Goal: Task Accomplishment & Management: Use online tool/utility

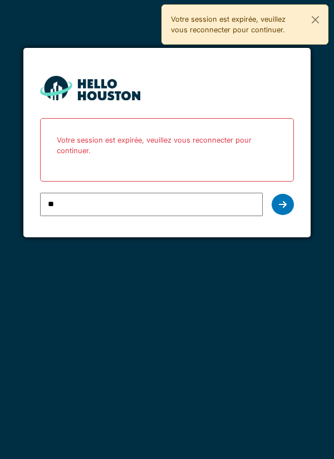
type input "**********"
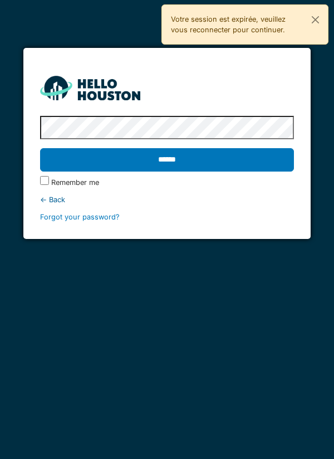
click at [178, 162] on input "******" at bounding box center [167, 159] width 255 height 23
click at [194, 154] on input "******" at bounding box center [167, 159] width 255 height 23
click at [182, 158] on input "******" at bounding box center [167, 159] width 255 height 23
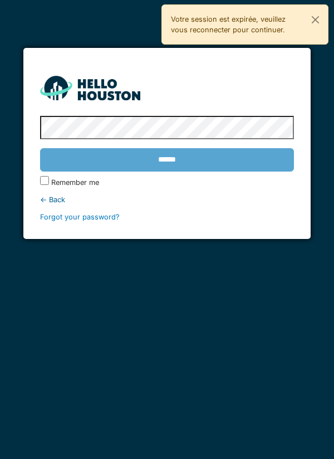
click at [207, 162] on div "******" at bounding box center [167, 160] width 255 height 32
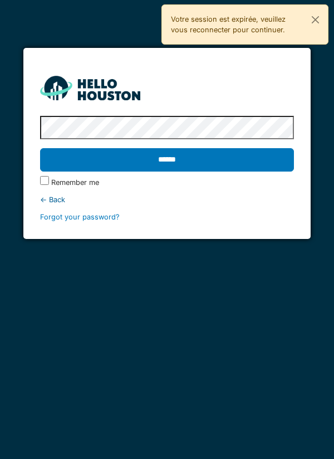
click at [181, 157] on input "******" at bounding box center [167, 159] width 255 height 23
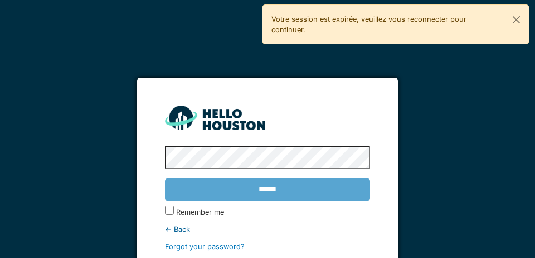
click at [292, 186] on div "******" at bounding box center [267, 190] width 204 height 32
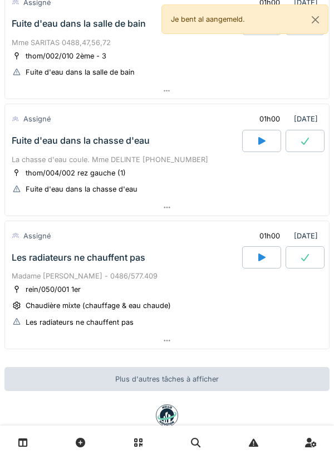
scroll to position [486, 0]
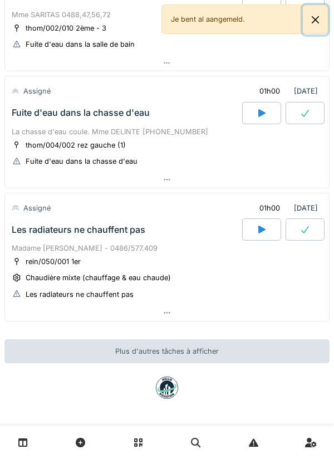
click at [320, 26] on button "Close" at bounding box center [315, 20] width 25 height 30
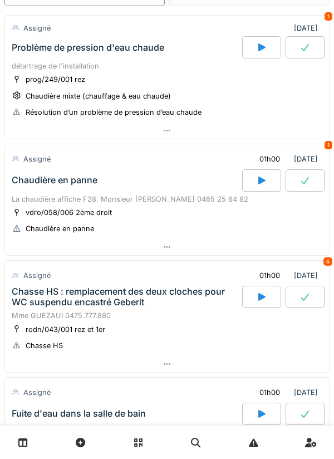
scroll to position [0, 0]
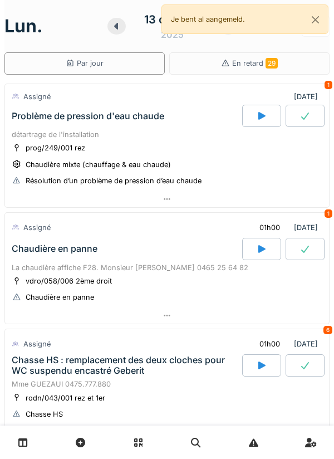
click at [116, 27] on icon at bounding box center [116, 26] width 4 height 7
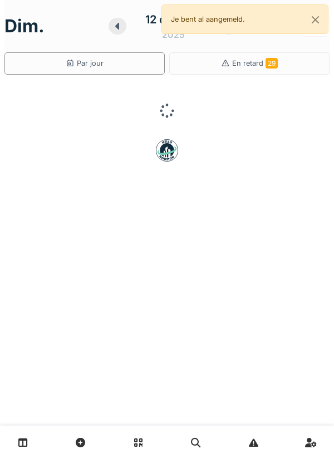
click at [123, 28] on icon at bounding box center [117, 26] width 11 height 9
click at [125, 24] on icon at bounding box center [120, 26] width 11 height 9
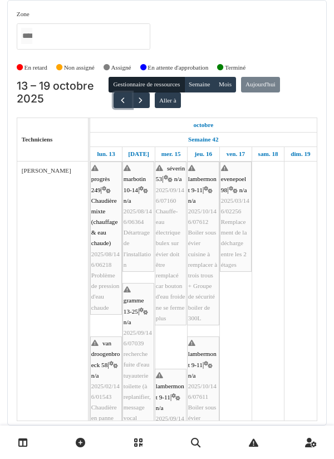
click at [118, 100] on span "button" at bounding box center [122, 100] width 9 height 9
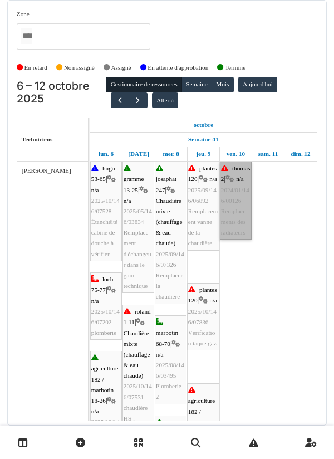
click at [231, 203] on link "thomas 2 | n/a 2024/01/146/00126 Remplacements des radiateurs" at bounding box center [236, 201] width 32 height 78
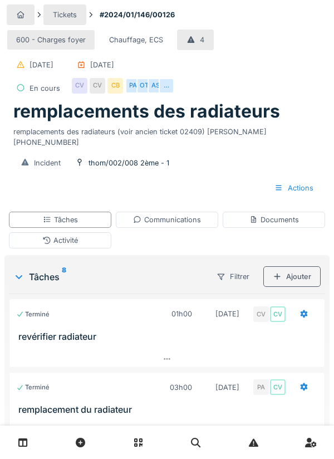
click at [272, 214] on div "Documents" at bounding box center [275, 219] width 50 height 11
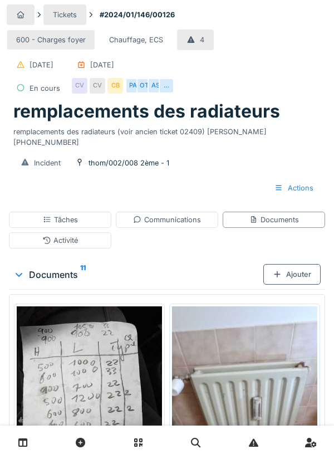
click at [299, 268] on div "Ajouter" at bounding box center [291, 274] width 57 height 21
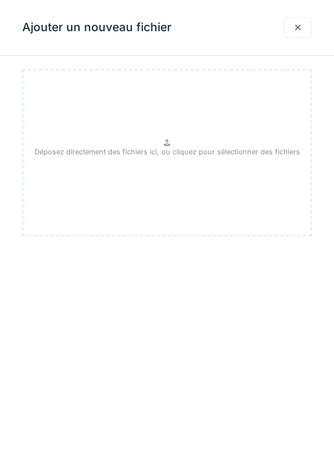
click at [202, 152] on p "Déposez directement des fichiers ici, ou cliquez pour sélectionner des fichiers" at bounding box center [168, 151] width 266 height 11
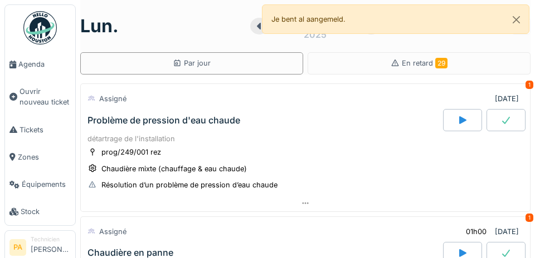
click at [30, 61] on span "Agenda" at bounding box center [44, 64] width 52 height 11
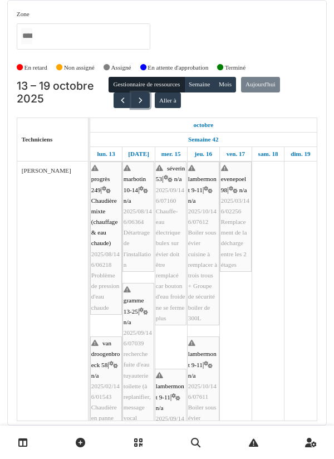
click at [131, 105] on button "button" at bounding box center [140, 100] width 18 height 16
click at [124, 106] on button "button" at bounding box center [123, 100] width 18 height 16
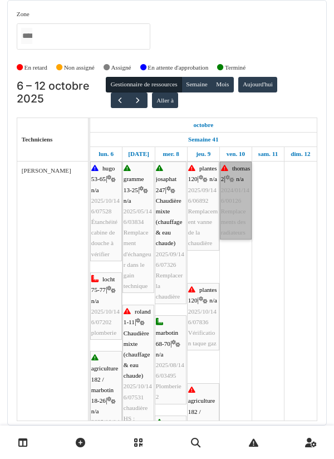
click at [234, 207] on link "thomas 2 | n/a 2024/01/146/00126 Remplacements des radiateurs" at bounding box center [236, 201] width 32 height 78
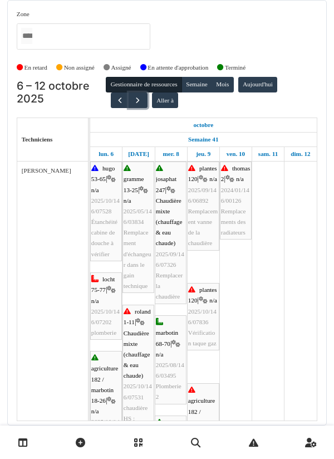
click at [134, 100] on span "button" at bounding box center [137, 100] width 9 height 9
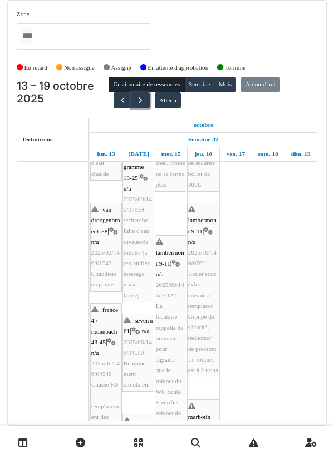
scroll to position [121, 0]
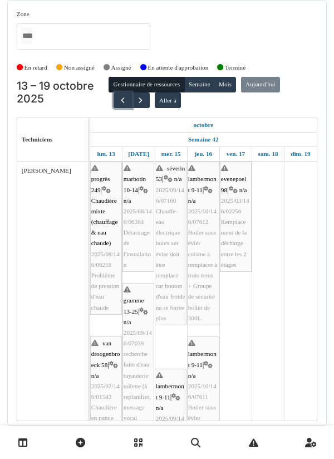
click at [120, 99] on span "button" at bounding box center [122, 100] width 9 height 9
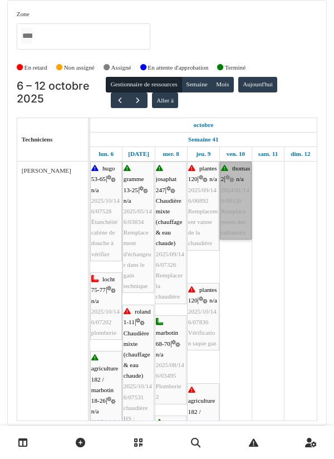
click at [234, 218] on link "thomas 2 | n/a 2024/01/146/00126 Remplacements des radiateurs" at bounding box center [236, 201] width 32 height 78
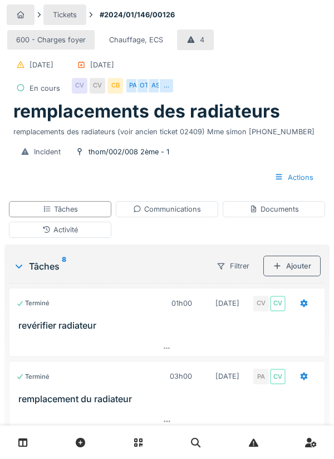
click at [277, 209] on div "Documents" at bounding box center [275, 209] width 50 height 11
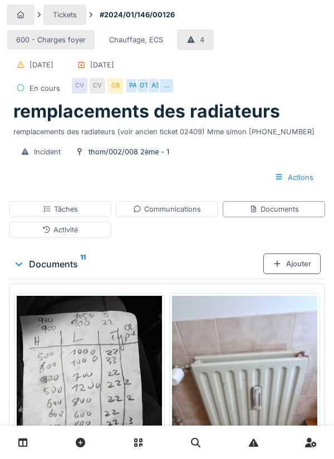
click at [296, 209] on div "Documents" at bounding box center [275, 209] width 50 height 11
click at [299, 270] on div "Ajouter" at bounding box center [291, 263] width 57 height 21
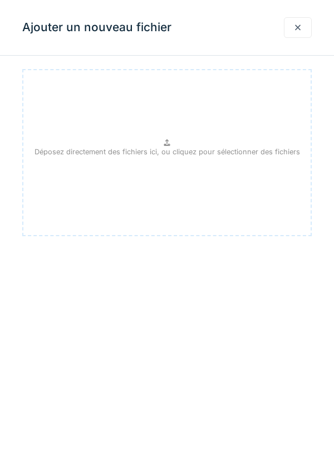
click at [175, 150] on p "Déposez directement des fichiers ici, ou cliquez pour sélectionner des fichiers" at bounding box center [168, 151] width 266 height 11
type input "**********"
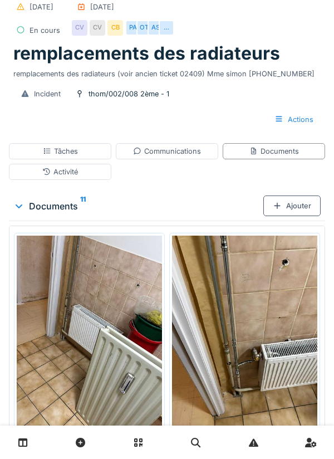
scroll to position [223, 0]
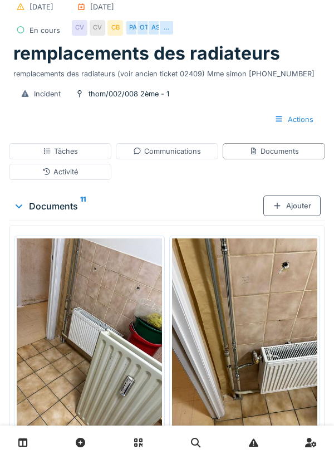
click at [183, 148] on div "Communications" at bounding box center [167, 151] width 68 height 11
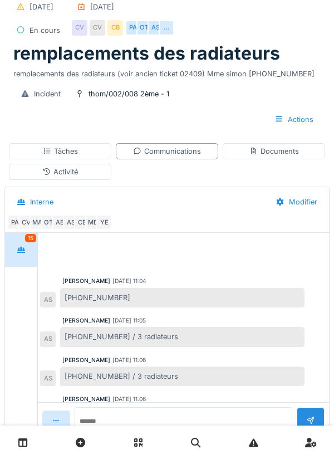
scroll to position [257, 0]
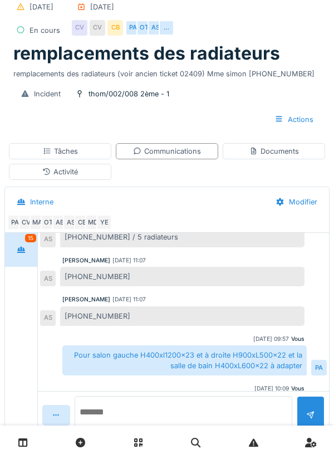
click at [109, 432] on textarea at bounding box center [184, 414] width 218 height 36
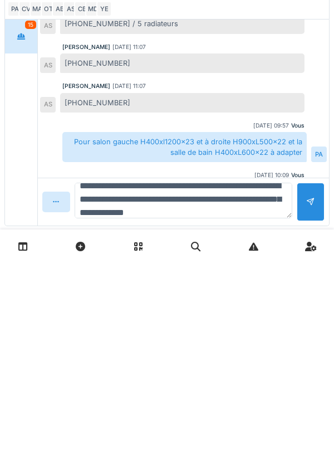
scroll to position [94, 0]
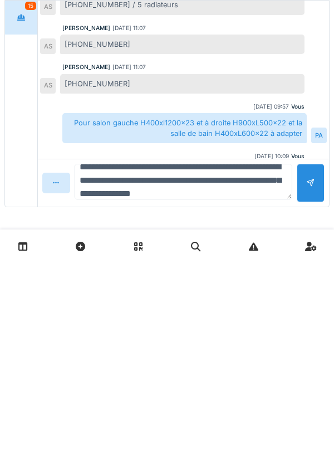
type textarea "**********"
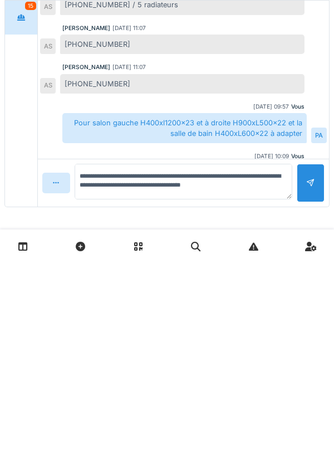
click at [311, 380] on div at bounding box center [310, 379] width 9 height 11
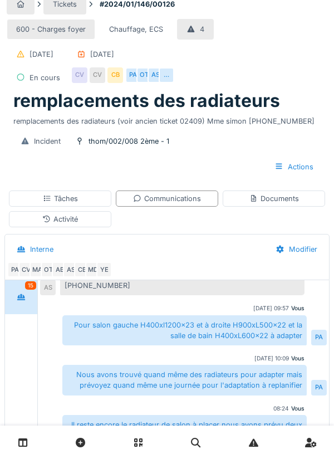
scroll to position [0, 0]
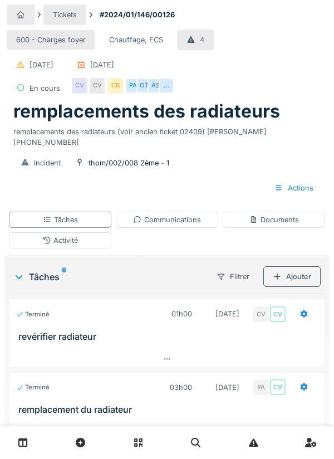
click at [156, 86] on div "AS" at bounding box center [156, 86] width 16 height 16
click at [145, 86] on div "OT" at bounding box center [144, 86] width 16 height 16
click at [132, 87] on div "PA" at bounding box center [133, 86] width 16 height 16
click at [121, 88] on div "CB" at bounding box center [115, 86] width 16 height 16
click at [100, 86] on div "CV" at bounding box center [98, 86] width 16 height 16
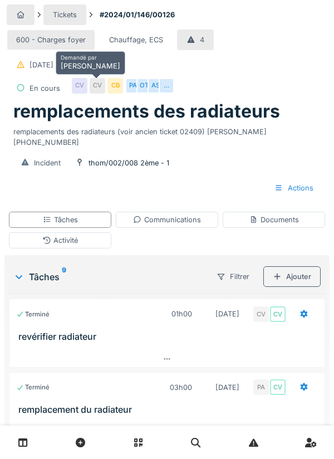
click at [204, 84] on div "600 - Charges foyer Chauffage, ECS 4 09/01/2024 04/01/2024 En cours CV CV CB PA…" at bounding box center [167, 64] width 321 height 74
click at [326, 454] on div at bounding box center [167, 442] width 334 height 33
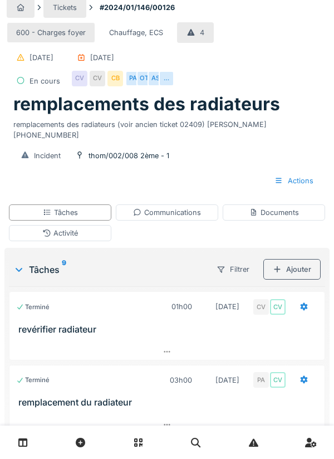
click at [101, 225] on div "Activité" at bounding box center [60, 233] width 102 height 16
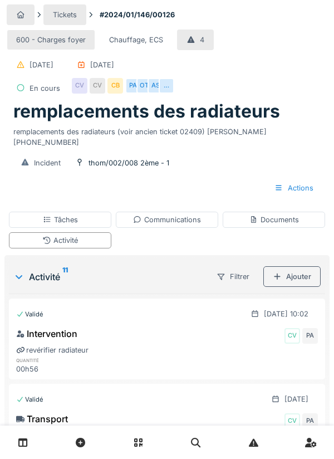
click at [92, 232] on div "Activité" at bounding box center [60, 240] width 102 height 16
click at [297, 266] on div "Ajouter" at bounding box center [291, 276] width 57 height 21
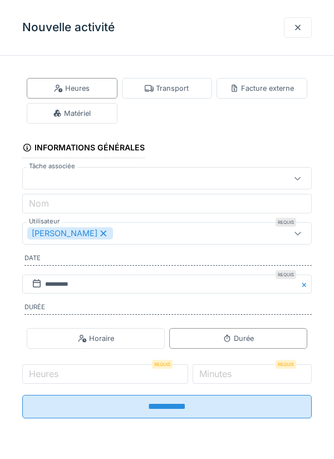
click at [99, 110] on div "Matériel" at bounding box center [72, 113] width 91 height 21
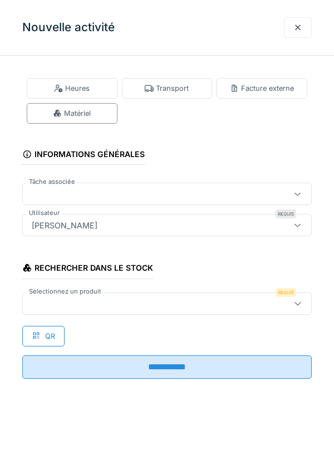
click at [53, 301] on div at bounding box center [148, 303] width 243 height 12
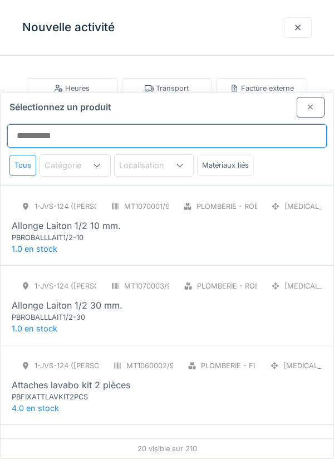
click at [39, 124] on input "Sélectionnez un produit" at bounding box center [167, 135] width 320 height 23
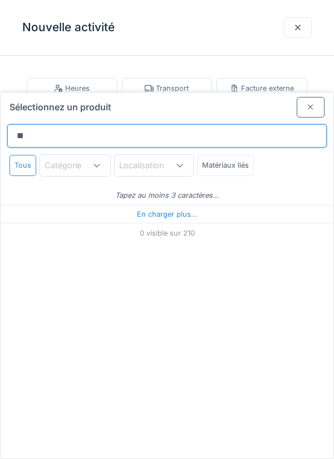
type input "***"
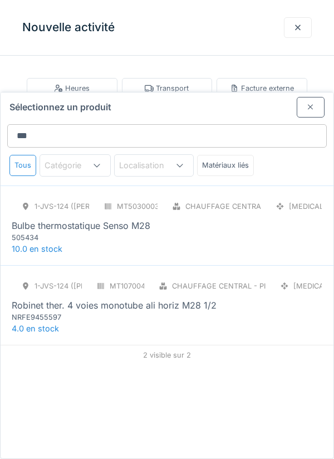
click at [133, 232] on div "505434" at bounding box center [79, 237] width 134 height 11
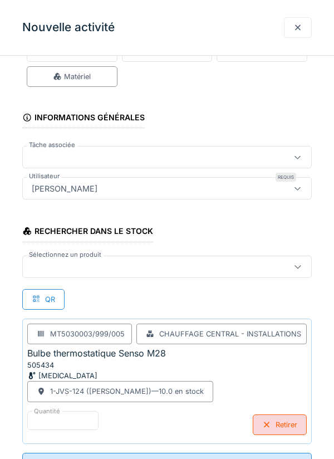
scroll to position [36, 0]
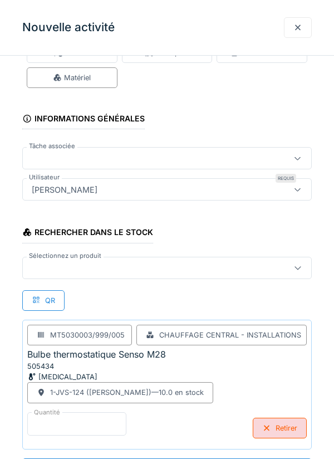
click at [63, 425] on input "*" at bounding box center [76, 423] width 99 height 23
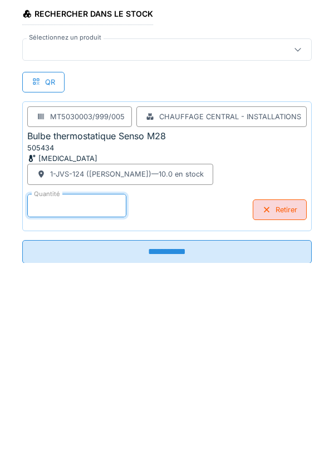
scroll to position [0, 0]
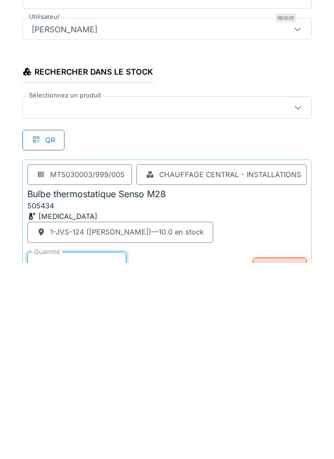
type input "*"
click at [279, 258] on div "Rechercher dans le stock Sélectionnez un produit QR MT5030003/999/005 Chauffage…" at bounding box center [167, 366] width 290 height 230
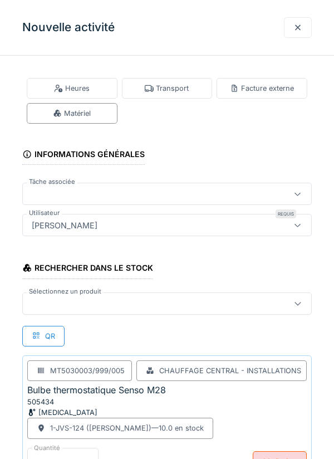
click at [75, 301] on div at bounding box center [148, 303] width 243 height 12
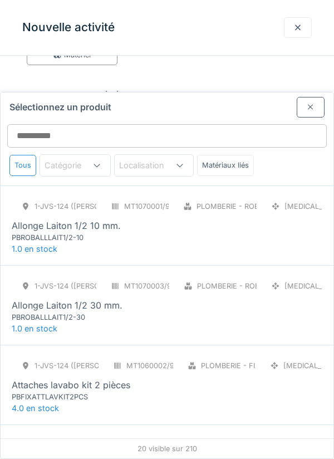
scroll to position [74, 0]
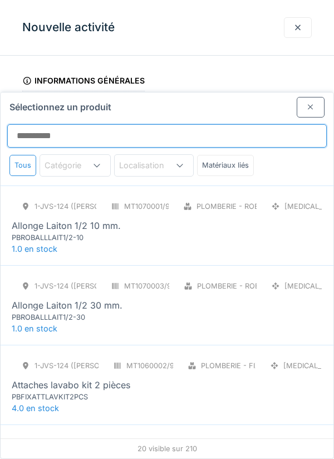
click at [64, 124] on input "Sélectionnez un produit" at bounding box center [167, 135] width 320 height 23
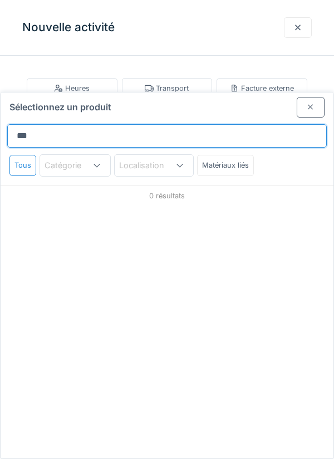
type input "****"
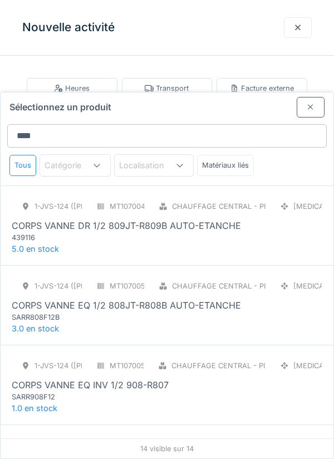
click at [221, 196] on div "Chauffage central - Pièces détachées chaudières" at bounding box center [208, 206] width 118 height 21
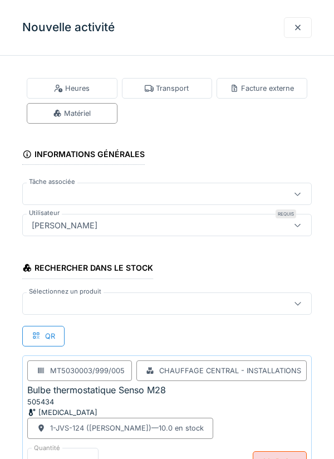
click at [80, 301] on div at bounding box center [148, 303] width 243 height 12
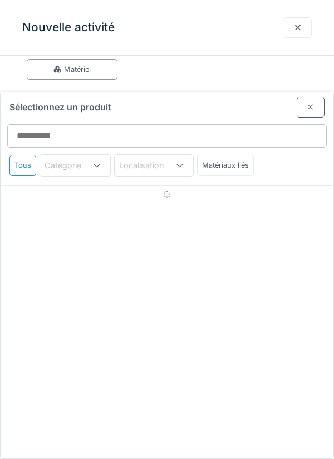
scroll to position [74, 0]
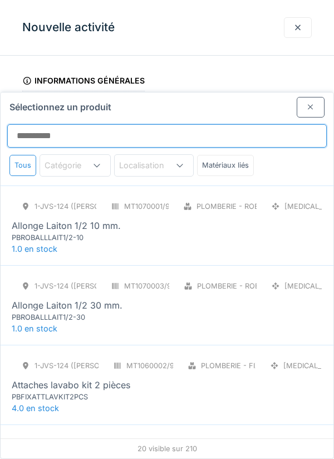
click at [43, 124] on input "Sélectionnez un produit" at bounding box center [167, 135] width 320 height 23
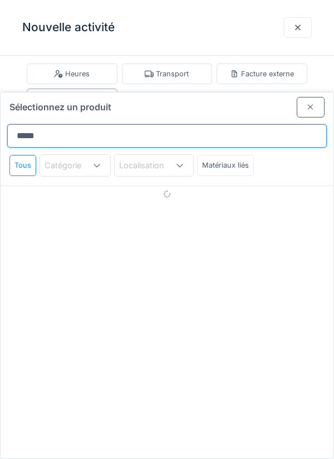
type input "******"
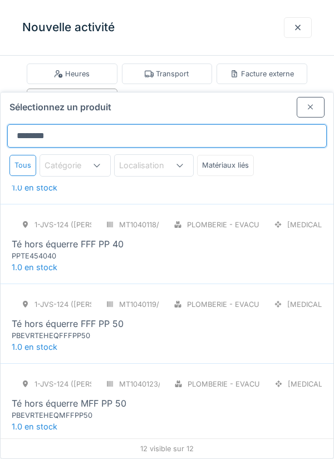
scroll to position [618, 0]
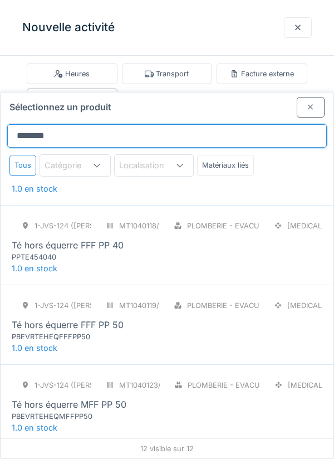
click at [170, 124] on input "*******" at bounding box center [167, 135] width 320 height 23
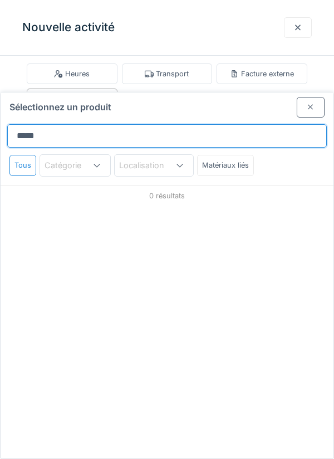
scroll to position [0, 0]
type input "*"
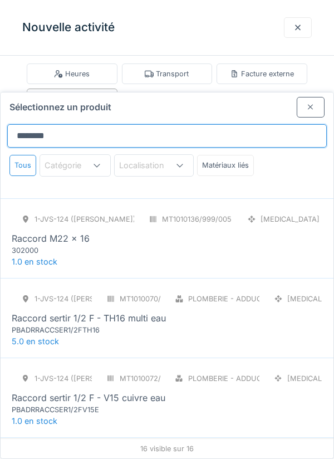
scroll to position [388, 0]
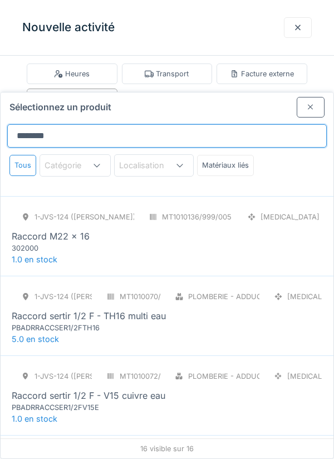
click at [260, 124] on input "*******" at bounding box center [167, 135] width 320 height 23
click at [267, 124] on input "*******" at bounding box center [167, 135] width 320 height 23
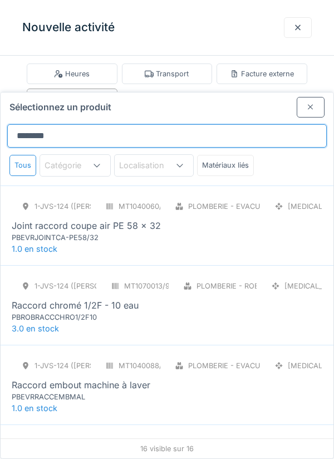
scroll to position [1, 0]
type input "*"
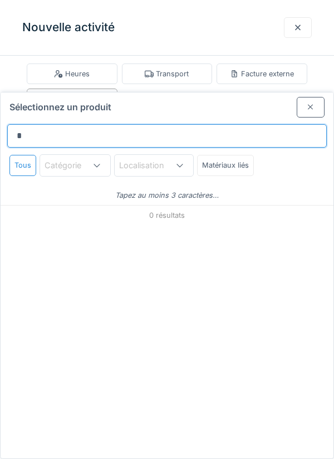
scroll to position [0, 0]
click at [60, 124] on input "**********" at bounding box center [167, 135] width 320 height 23
click at [104, 124] on input "*******" at bounding box center [167, 135] width 320 height 23
type input "*"
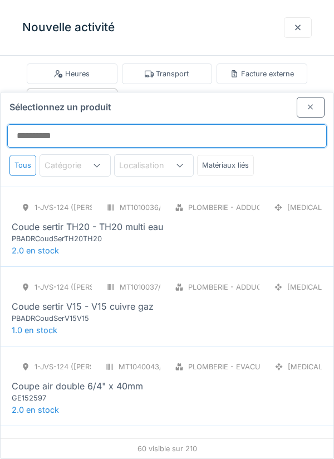
scroll to position [3992, 0]
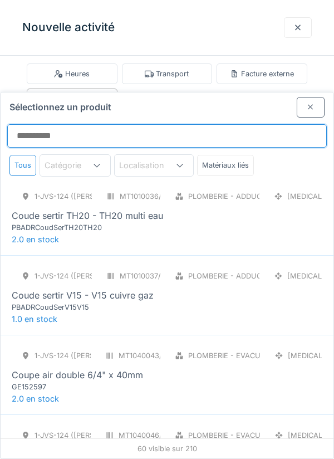
click at [174, 124] on input "Sélectionnez un produit" at bounding box center [167, 135] width 320 height 23
click at [32, 124] on input "Sélectionnez un produit" at bounding box center [167, 135] width 320 height 23
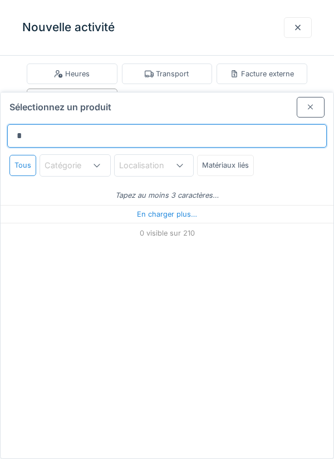
scroll to position [0, 0]
type input "*******"
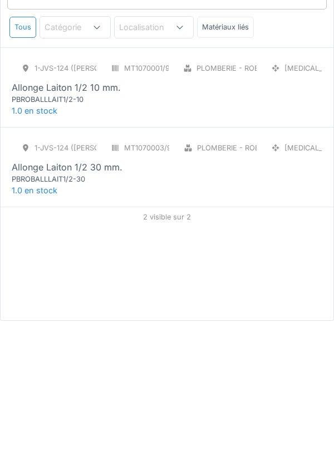
click at [97, 312] on div "PBROBALLLAIT1/2-30" at bounding box center [79, 317] width 134 height 11
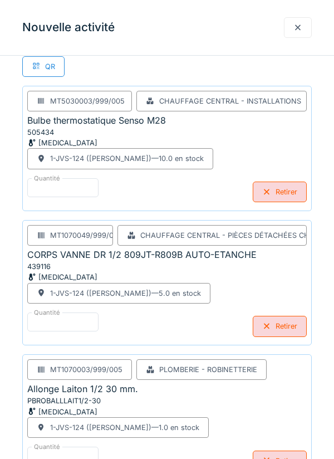
scroll to position [354, 0]
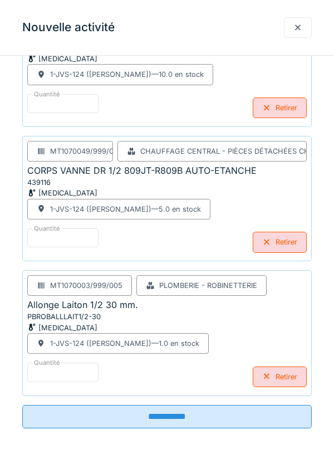
click at [221, 418] on input "**********" at bounding box center [167, 416] width 290 height 23
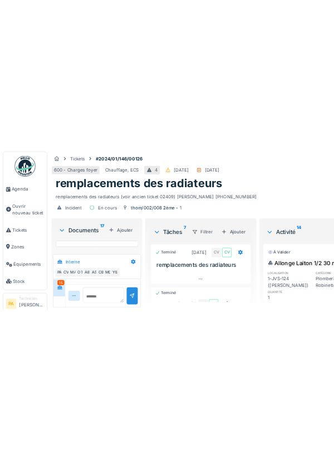
scroll to position [710, 0]
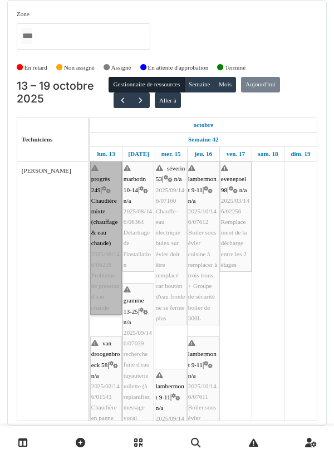
click at [103, 187] on link "progrès 249 | Chaudière mixte (chauffage & eau chaude) 2025/08/146/06218 Problè…" at bounding box center [106, 238] width 32 height 153
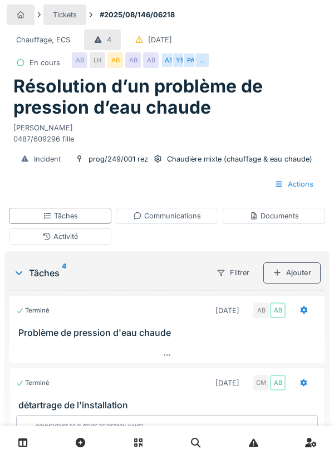
click at [164, 61] on div "AS" at bounding box center [169, 60] width 16 height 16
click at [178, 64] on div "YE" at bounding box center [180, 60] width 16 height 16
click at [178, 63] on div "YE" at bounding box center [180, 60] width 16 height 16
click at [208, 62] on div "…" at bounding box center [202, 60] width 16 height 16
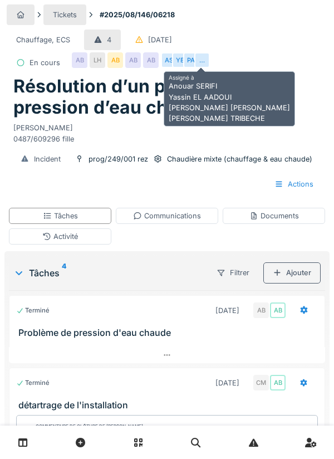
click at [232, 182] on div "Actions" at bounding box center [167, 184] width 312 height 21
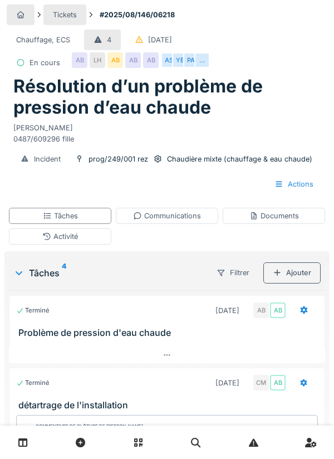
click at [102, 217] on div "Tâches" at bounding box center [60, 216] width 102 height 16
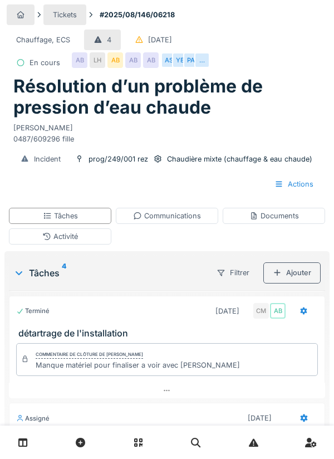
scroll to position [74, 0]
click at [84, 215] on div "Tâches" at bounding box center [60, 216] width 102 height 16
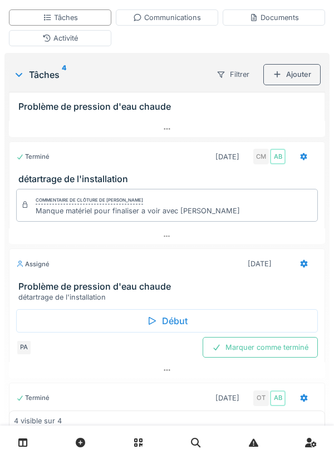
scroll to position [199, 0]
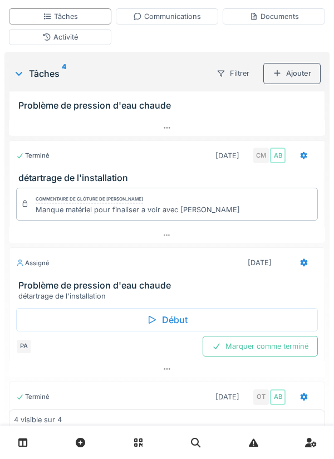
click at [209, 321] on div "Début" at bounding box center [167, 319] width 302 height 23
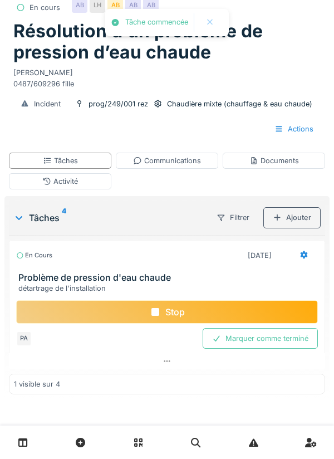
scroll to position [0, 0]
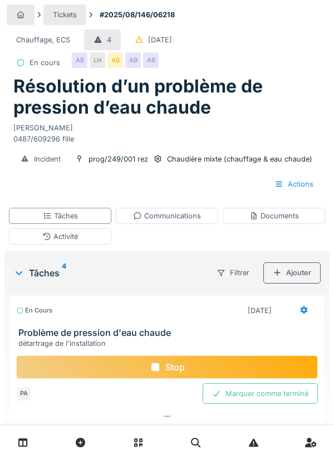
click at [91, 239] on div "Activité" at bounding box center [60, 236] width 102 height 16
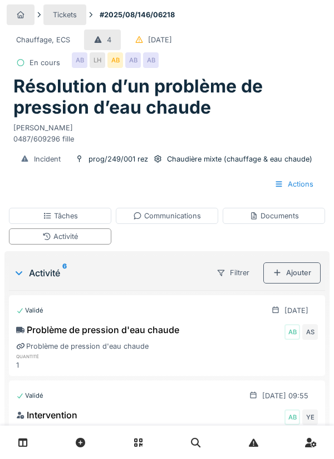
click at [300, 277] on div "Ajouter" at bounding box center [291, 272] width 57 height 21
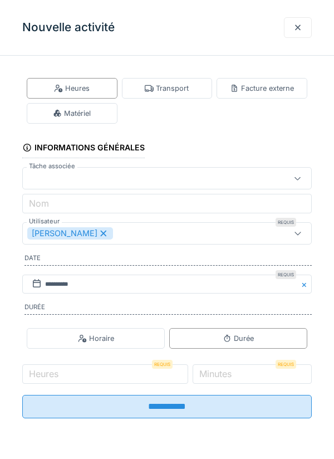
click at [183, 94] on div "Transport" at bounding box center [167, 88] width 91 height 21
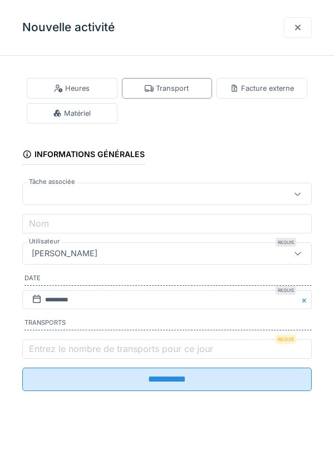
click at [57, 196] on div at bounding box center [148, 194] width 243 height 12
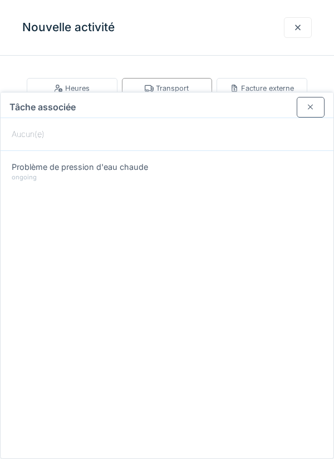
click at [297, 31] on div at bounding box center [298, 27] width 9 height 11
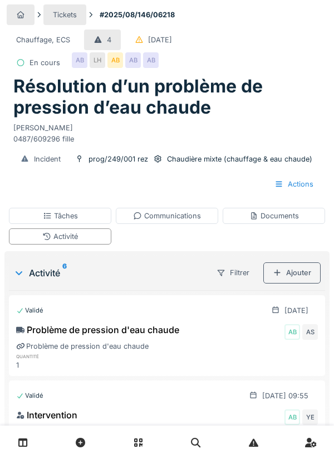
click at [99, 238] on div "Activité" at bounding box center [60, 236] width 102 height 16
click at [299, 269] on div "Ajouter" at bounding box center [291, 272] width 57 height 21
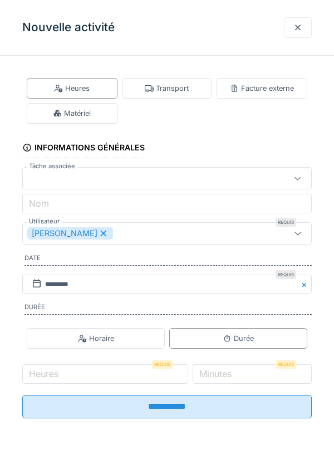
click at [187, 90] on div "Transport" at bounding box center [167, 88] width 44 height 11
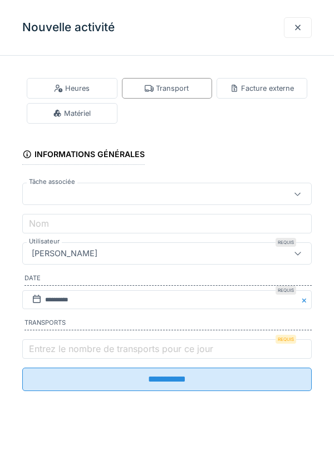
click at [130, 379] on input "**********" at bounding box center [167, 379] width 290 height 23
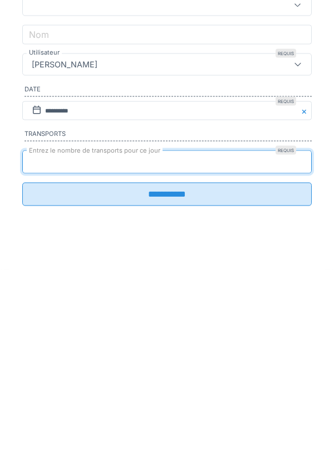
type input "*"
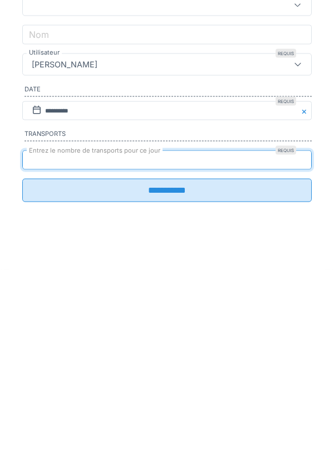
click at [206, 384] on input "**********" at bounding box center [167, 379] width 290 height 23
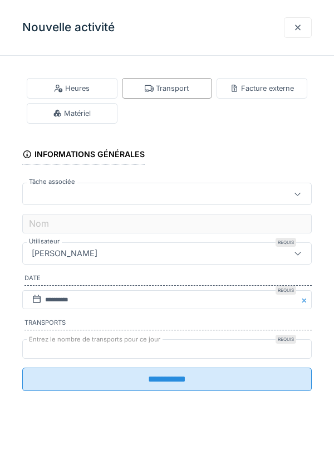
click at [235, 381] on div "**********" at bounding box center [167, 229] width 334 height 459
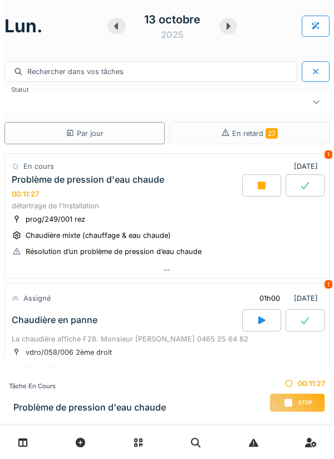
click at [267, 268] on div at bounding box center [167, 270] width 324 height 16
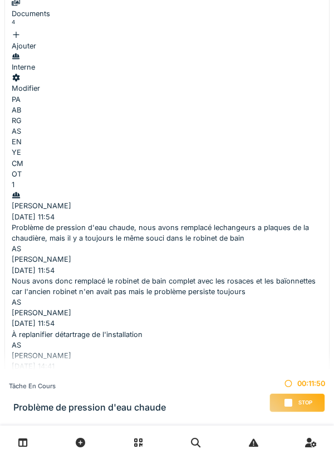
scroll to position [459, 0]
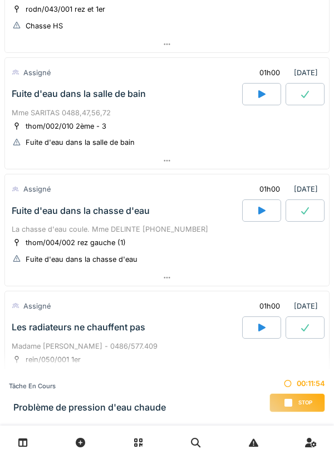
scroll to position [453, 0]
